Goal: Task Accomplishment & Management: Complete application form

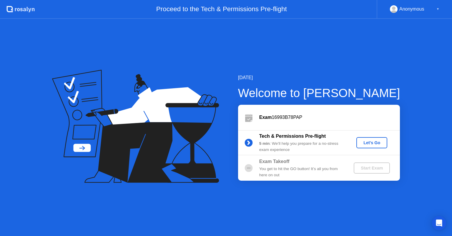
click at [372, 138] on button "Let's Go" at bounding box center [371, 142] width 31 height 11
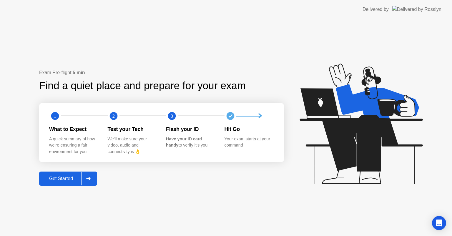
click at [60, 178] on div "Get Started" at bounding box center [61, 178] width 40 height 5
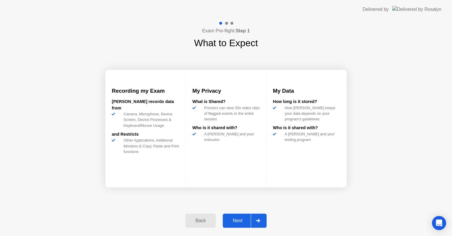
click at [239, 219] on div "Next" at bounding box center [238, 220] width 26 height 5
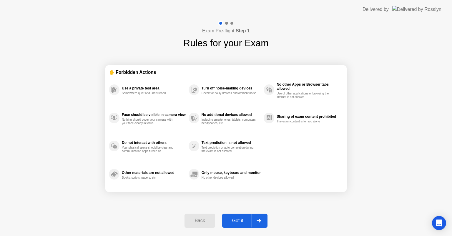
click at [239, 219] on div "Got it" at bounding box center [238, 220] width 28 height 5
select select "**********"
select select "*******"
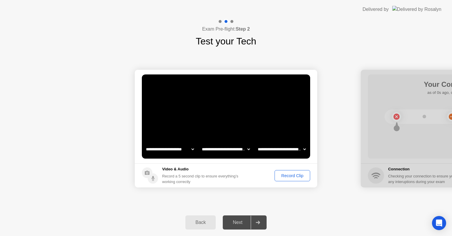
click at [299, 175] on div "Record Clip" at bounding box center [292, 175] width 31 height 5
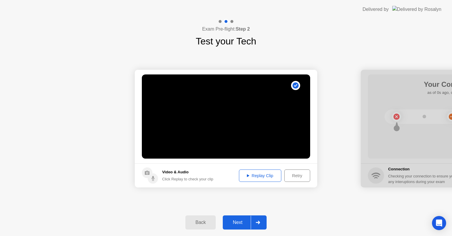
click at [241, 228] on button "Next" at bounding box center [245, 222] width 44 height 14
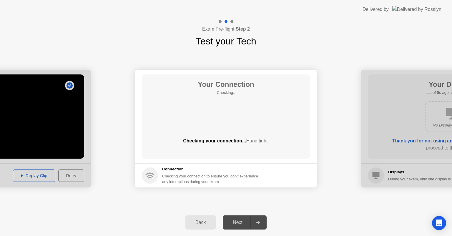
click at [245, 114] on div "Your Connection Checking.. Checking your connection... Hang tight." at bounding box center [226, 116] width 168 height 84
click at [213, 139] on div "Checking your connection... Hang tight." at bounding box center [226, 140] width 168 height 7
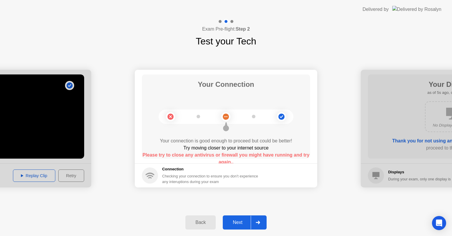
click at [221, 156] on b "Please try to close any antivirus or firewall you might have running and try ag…" at bounding box center [225, 158] width 167 height 12
click at [245, 222] on div "Next" at bounding box center [238, 222] width 26 height 5
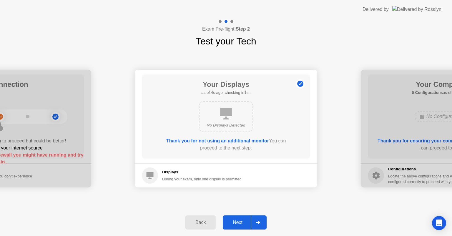
click at [237, 220] on div "Next" at bounding box center [238, 222] width 26 height 5
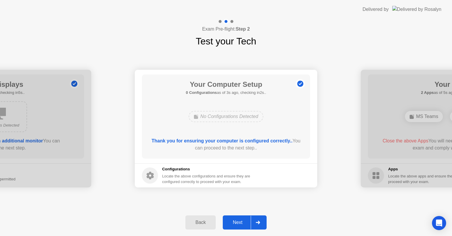
click at [237, 220] on div "Next" at bounding box center [238, 222] width 26 height 5
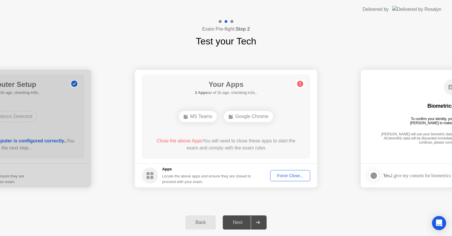
click at [249, 130] on div "Your Apps 2 Apps as of 3s ago, checking in2s.. MS Teams Google Chrome Close the…" at bounding box center [226, 116] width 168 height 84
click at [287, 177] on div "Force Close..." at bounding box center [290, 175] width 36 height 5
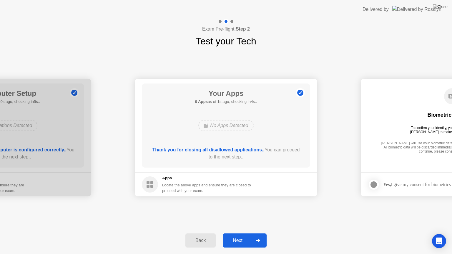
click at [237, 236] on div "Next" at bounding box center [238, 240] width 26 height 5
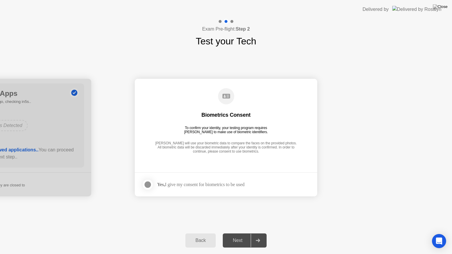
click at [148, 183] on div at bounding box center [147, 184] width 7 height 7
click at [241, 236] on div "Next" at bounding box center [238, 240] width 26 height 5
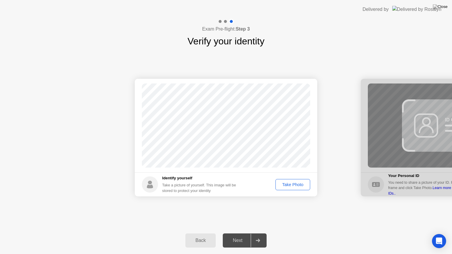
click at [288, 182] on div "Take Photo" at bounding box center [293, 184] width 31 height 5
click at [238, 236] on div "Next" at bounding box center [238, 240] width 26 height 5
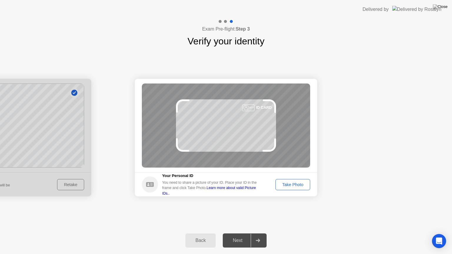
click at [288, 186] on div "Take Photo" at bounding box center [293, 184] width 31 height 5
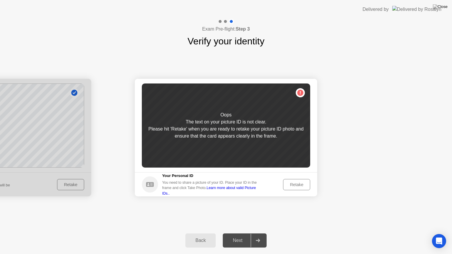
click at [288, 186] on div "Retake" at bounding box center [296, 184] width 23 height 5
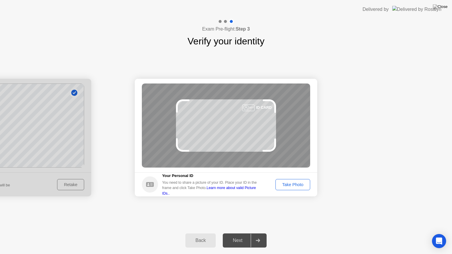
click at [288, 186] on div "Take Photo" at bounding box center [293, 184] width 31 height 5
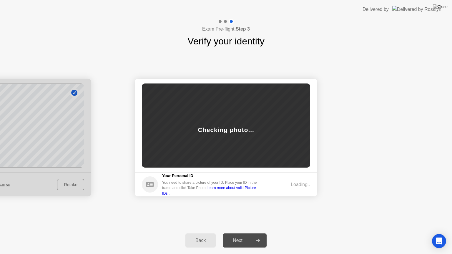
click at [288, 186] on div "Loading.." at bounding box center [290, 184] width 39 height 7
click at [232, 236] on div "Next" at bounding box center [238, 240] width 26 height 5
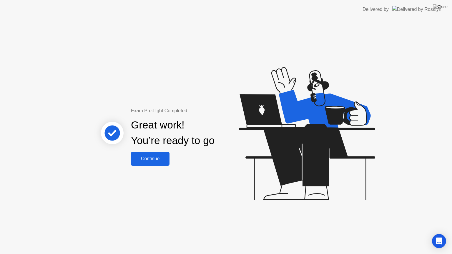
click at [156, 158] on div "Continue" at bounding box center [150, 158] width 35 height 5
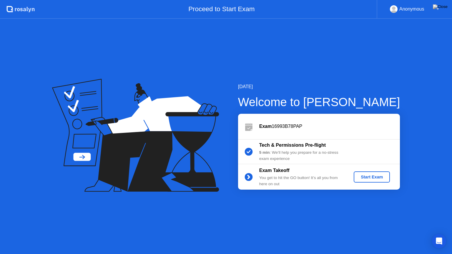
click at [369, 177] on div "Start Exam" at bounding box center [371, 177] width 31 height 5
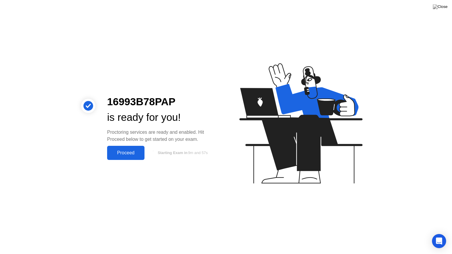
click at [124, 153] on div "Proceed" at bounding box center [126, 152] width 34 height 5
